Goal: Task Accomplishment & Management: Manage account settings

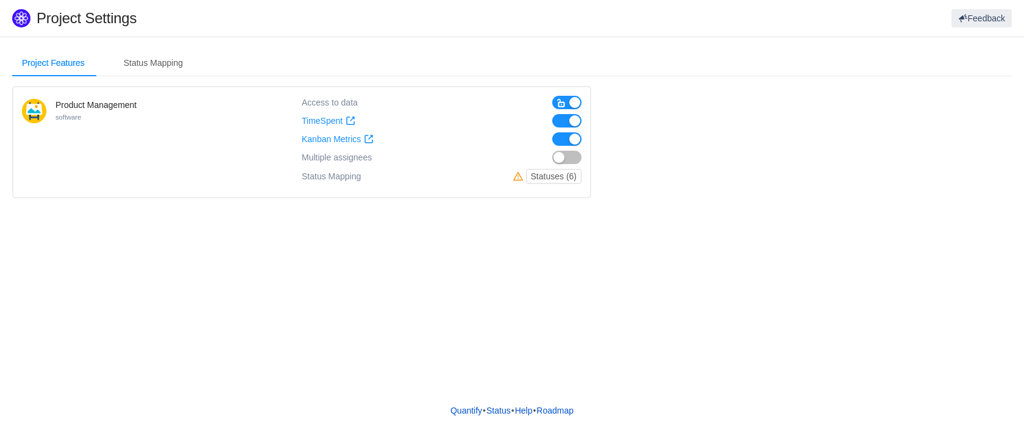
click at [561, 104] on span "button" at bounding box center [561, 103] width 10 height 10
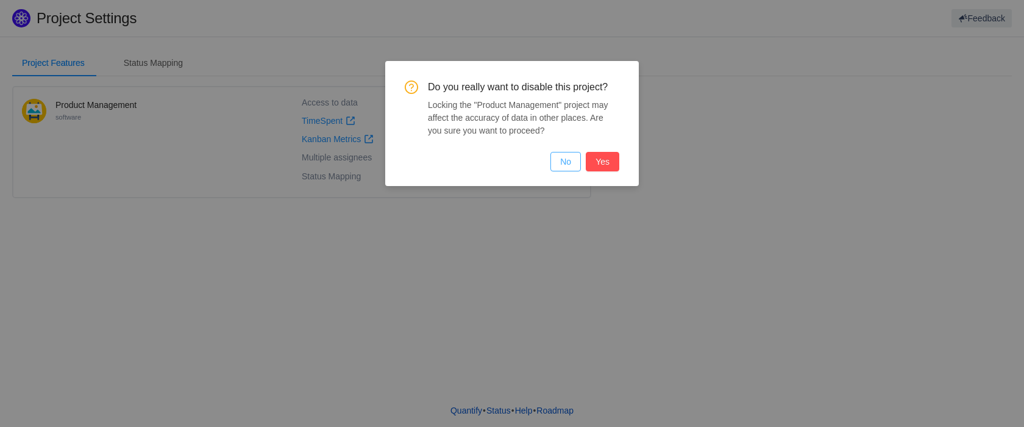
click at [567, 167] on button "No" at bounding box center [565, 162] width 30 height 20
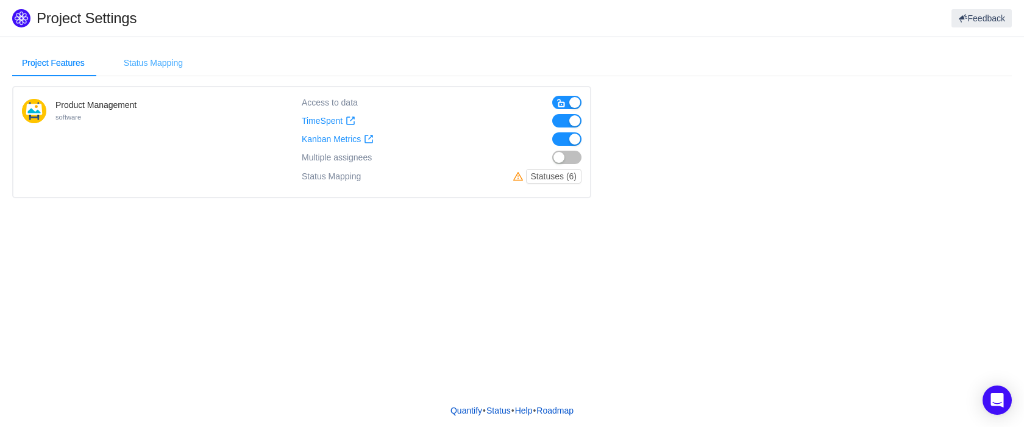
click at [166, 63] on div "Status Mapping" at bounding box center [153, 62] width 79 height 27
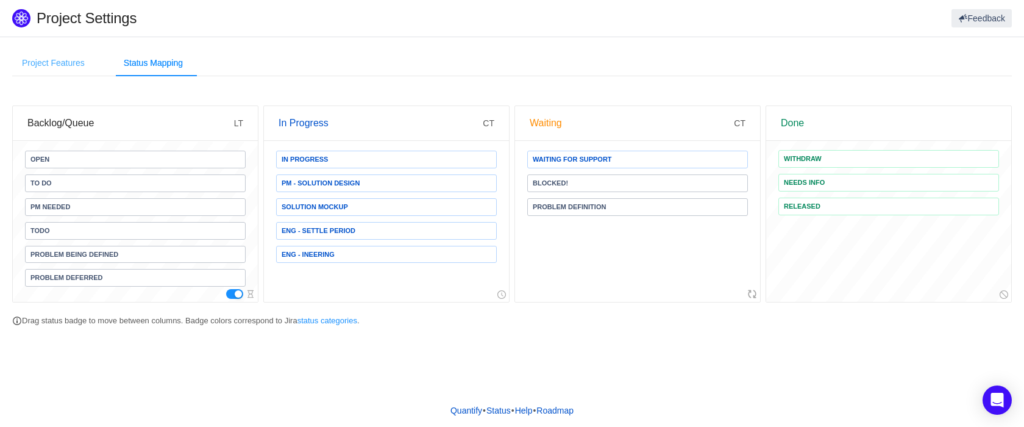
click at [68, 65] on div "Project Features" at bounding box center [53, 62] width 82 height 27
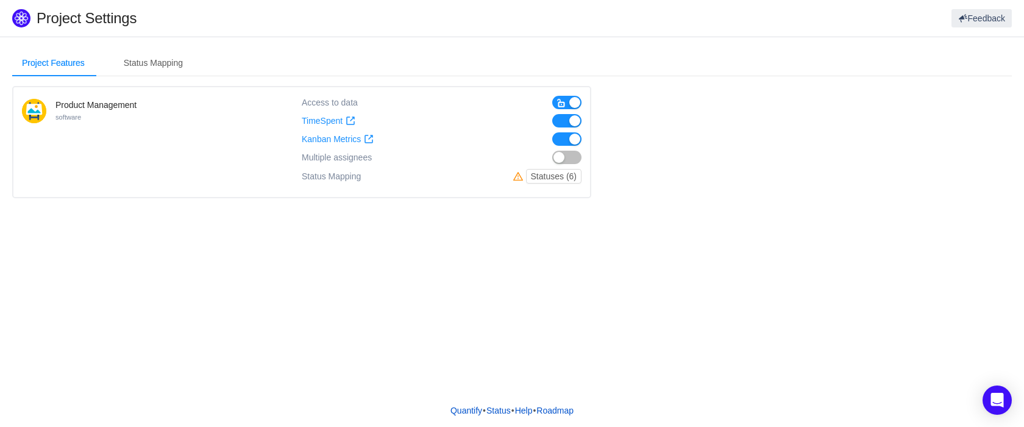
click at [570, 122] on button "button" at bounding box center [566, 120] width 29 height 13
click at [568, 140] on button "button" at bounding box center [566, 138] width 29 height 13
click at [564, 99] on span "button" at bounding box center [561, 103] width 10 height 10
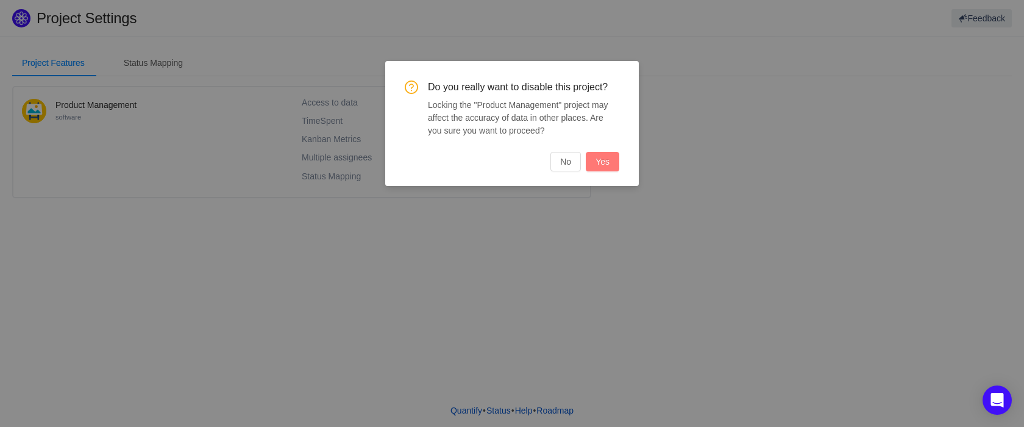
click at [605, 158] on button "Yes" at bounding box center [603, 162] width 34 height 20
